Goal: Navigation & Orientation: Find specific page/section

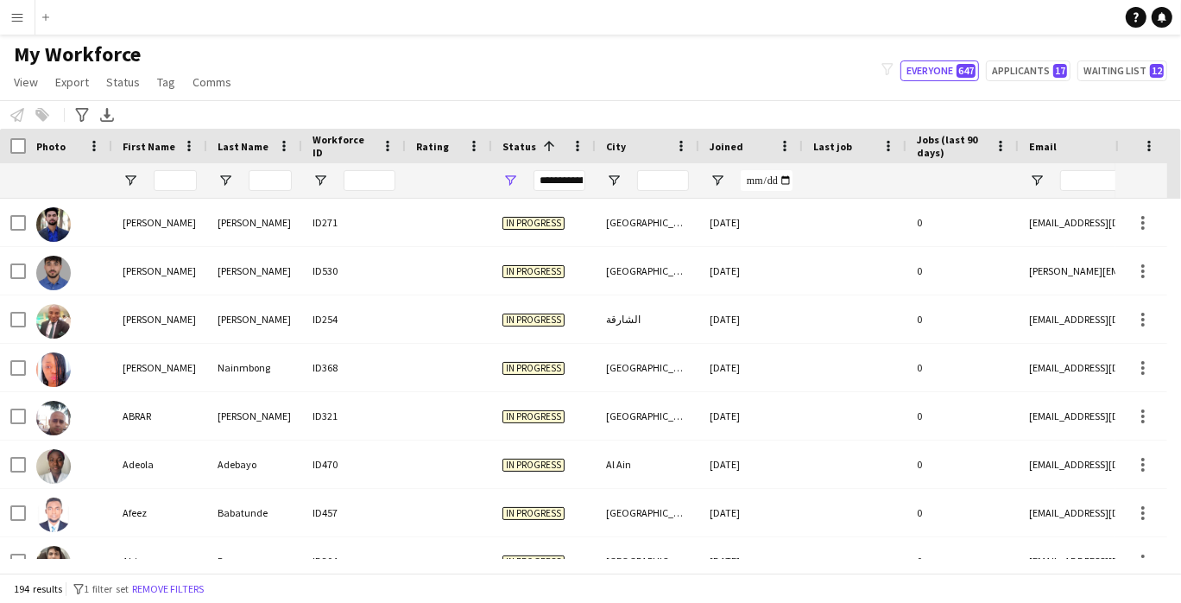
scroll to position [192, 0]
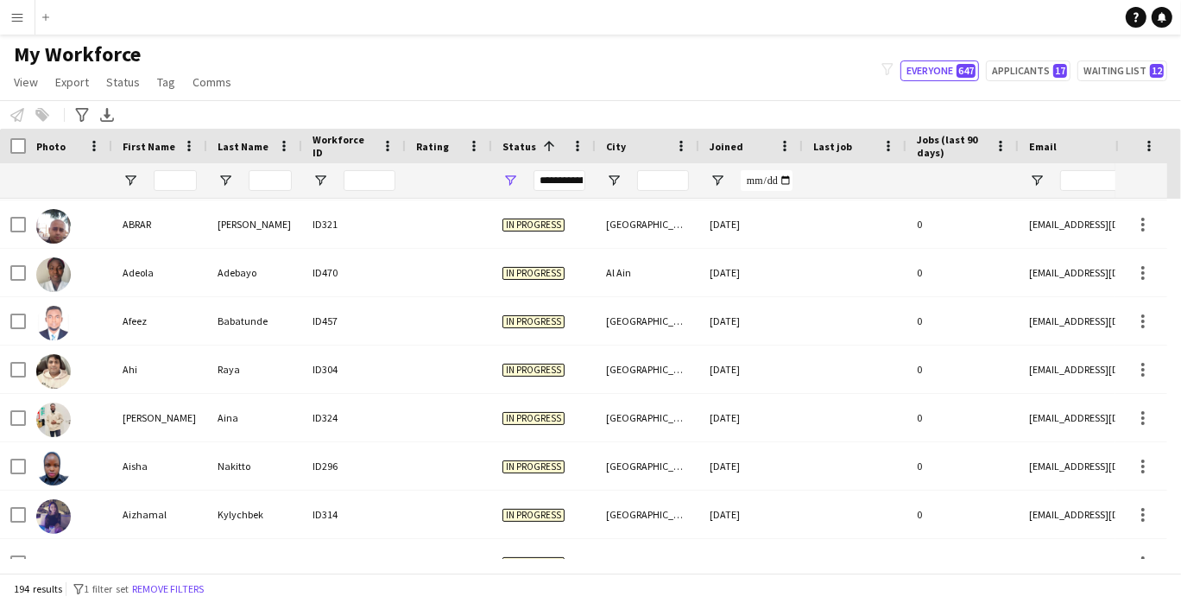
click at [29, 3] on button "Menu" at bounding box center [17, 17] width 35 height 35
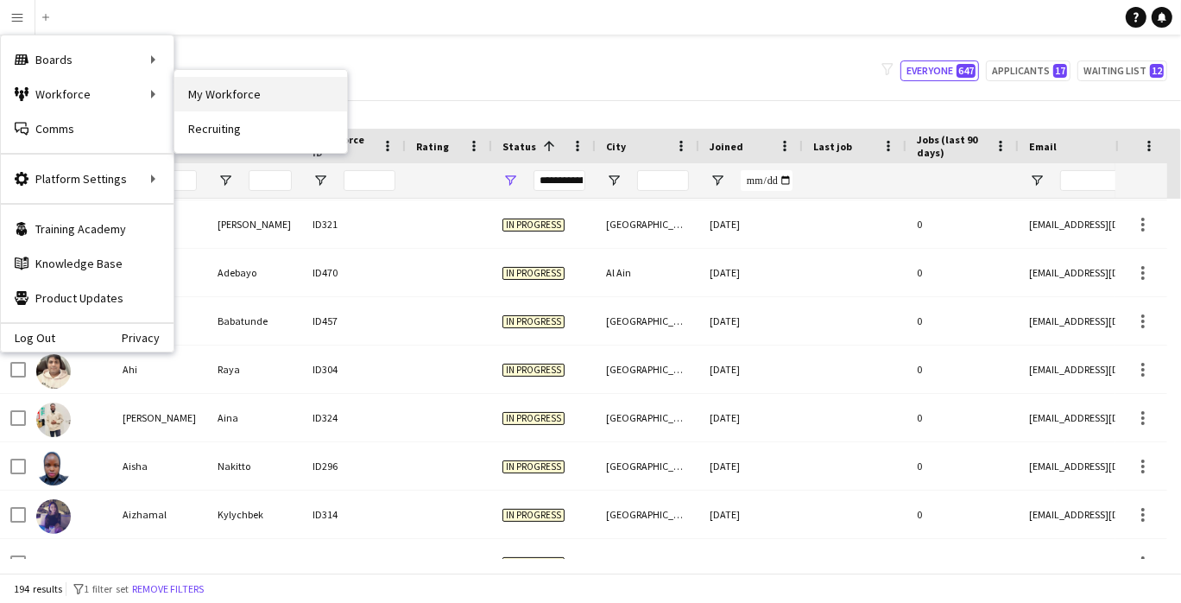
click at [199, 95] on link "My Workforce" at bounding box center [260, 94] width 173 height 35
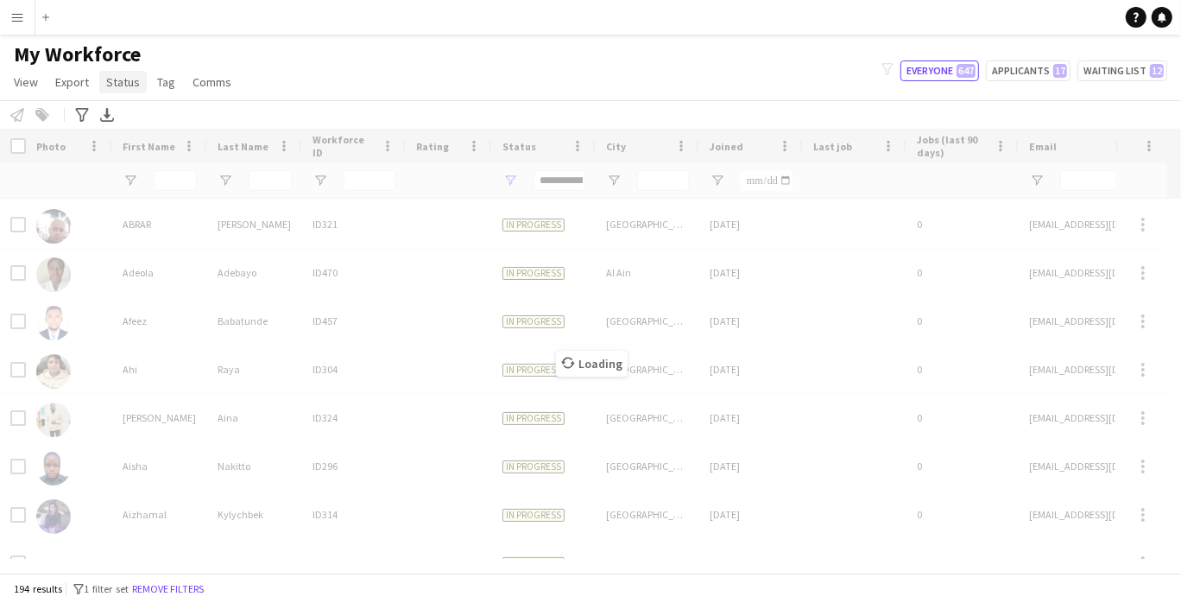
type input "**********"
click at [19, 16] on app-icon "Menu" at bounding box center [17, 17] width 14 height 14
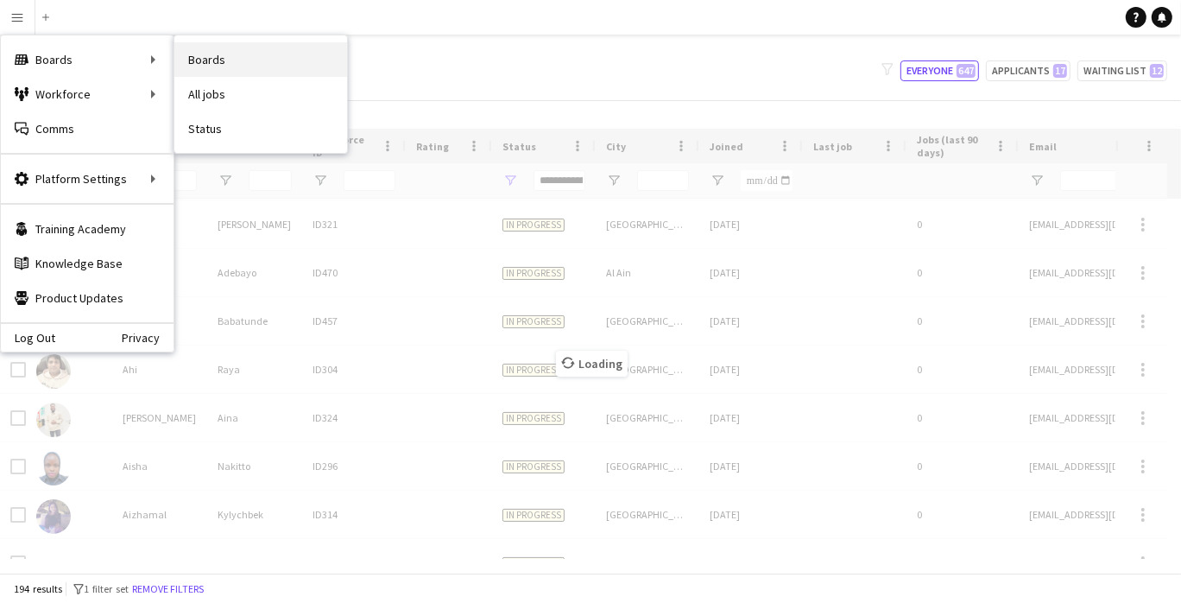
click at [200, 68] on link "Boards" at bounding box center [260, 59] width 173 height 35
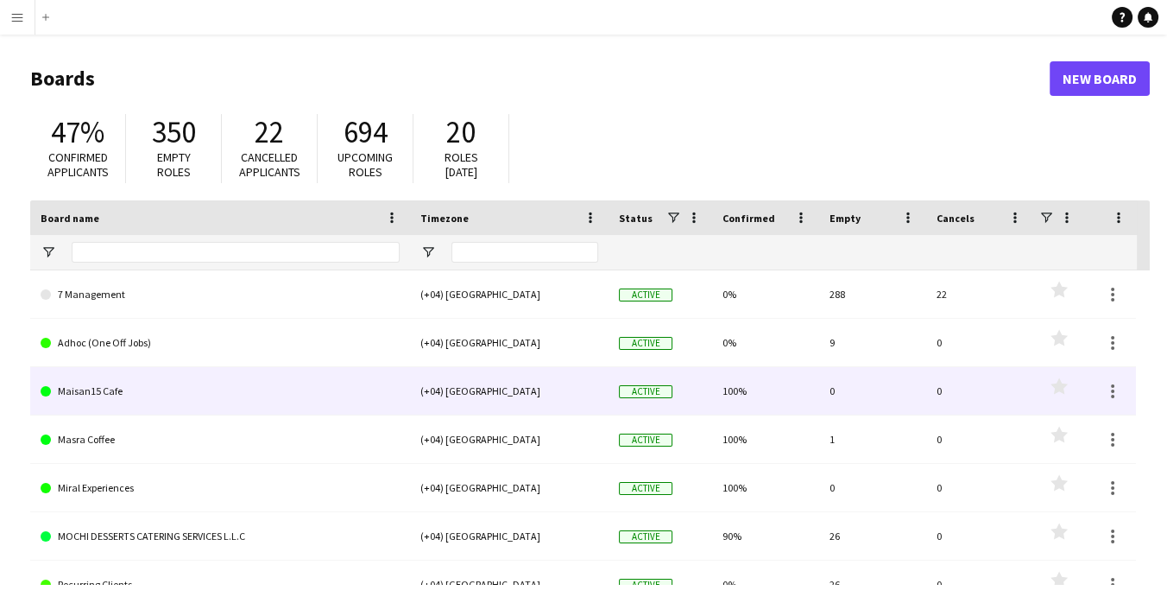
click at [88, 391] on link "Maisan15 Cafe" at bounding box center [220, 391] width 359 height 48
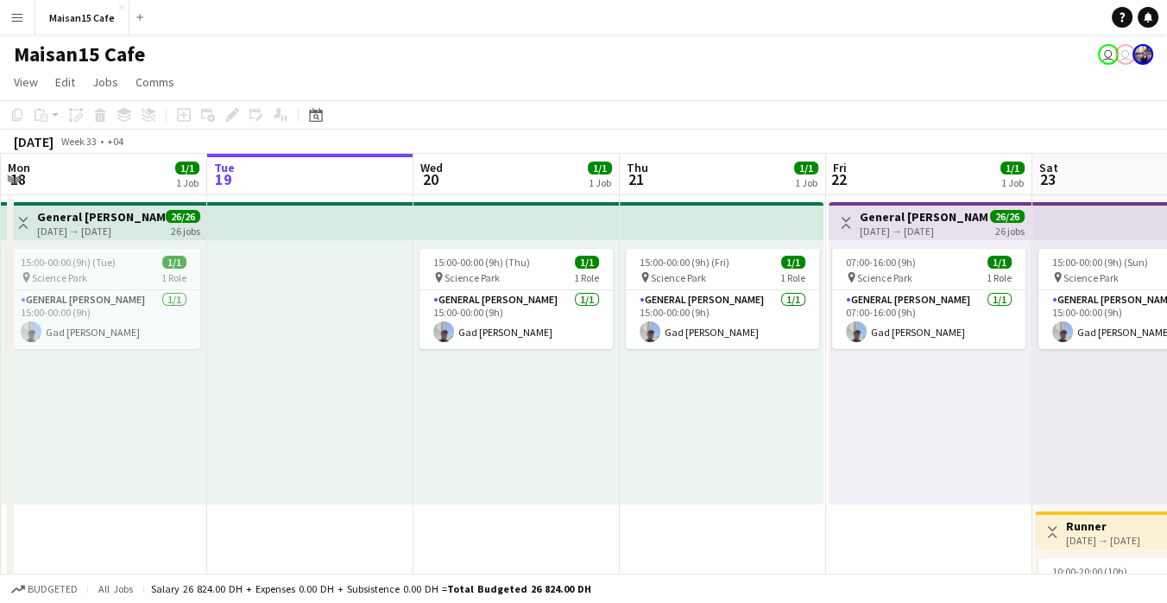
click at [961, 89] on app-page-menu "View Day view expanded Day view collapsed Month view Date picker Jump to [DATE]…" at bounding box center [583, 83] width 1167 height 33
click at [123, 4] on app-icon "Close" at bounding box center [121, 7] width 7 height 7
